Goal: Book appointment/travel/reservation

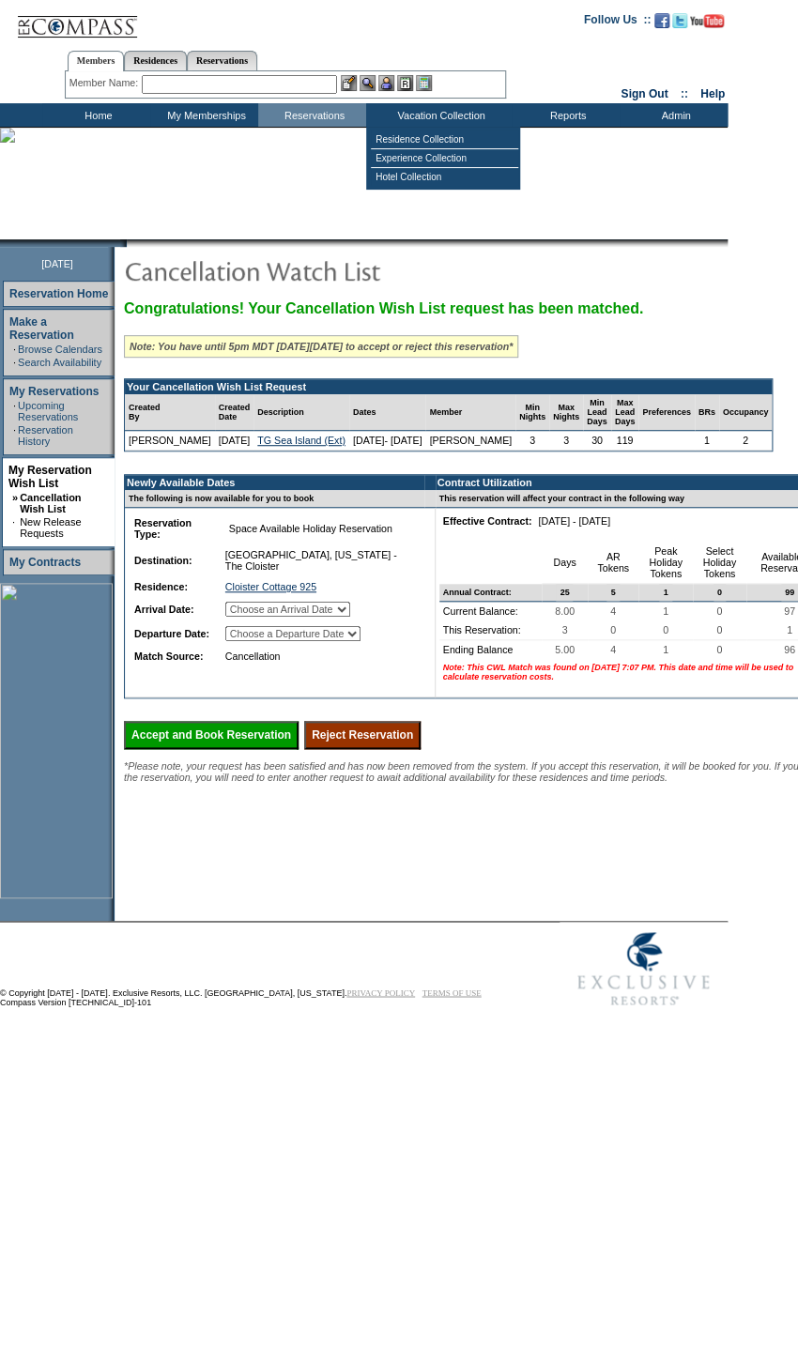
click at [350, 616] on select "Choose an Arrival Date [DATE] [DATE] [DATE]" at bounding box center [287, 609] width 125 height 15
click at [246, 606] on select "Choose an Arrival Date [DATE] [DATE] [DATE]" at bounding box center [287, 609] width 125 height 15
click at [350, 614] on select "Choose an Arrival Date [DATE] [DATE] [DATE]" at bounding box center [287, 609] width 125 height 15
select select "[DATE]"
click at [246, 606] on select "Choose an Arrival Date [DATE] [DATE] [DATE]" at bounding box center [287, 609] width 125 height 15
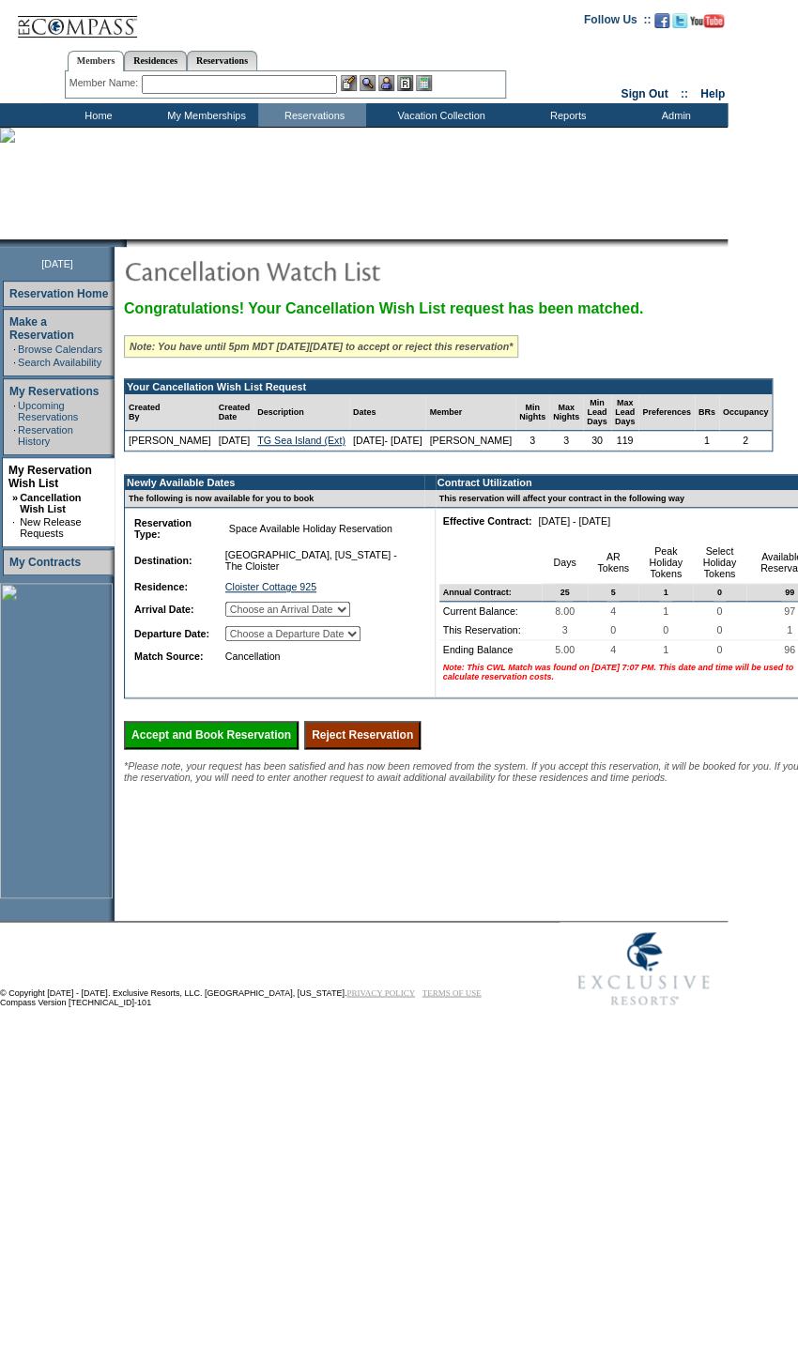
click at [360, 636] on select "Choose a Departure Date [DATE] [DATE] [DATE]" at bounding box center [292, 633] width 135 height 15
select select "[DATE]"
click at [248, 641] on select "Choose a Departure Date [DATE] [DATE] [DATE]" at bounding box center [292, 633] width 135 height 15
click at [239, 749] on input "Accept and Book Reservation" at bounding box center [211, 735] width 175 height 28
